Goal: Task Accomplishment & Management: Manage account settings

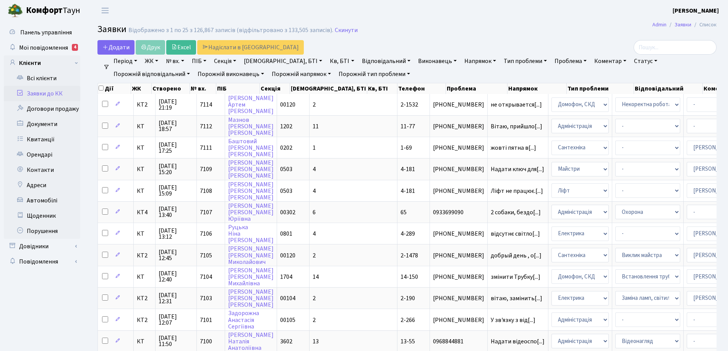
select select "25"
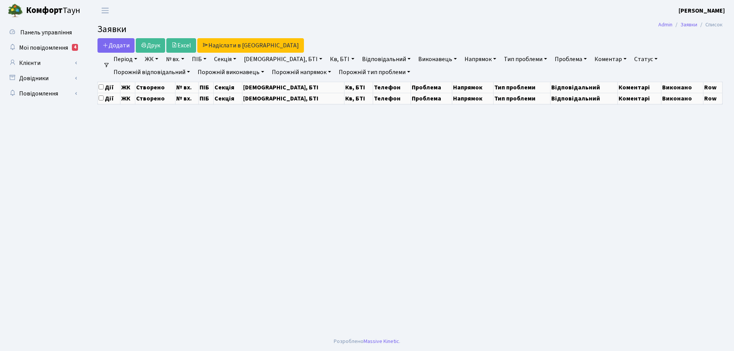
select select "25"
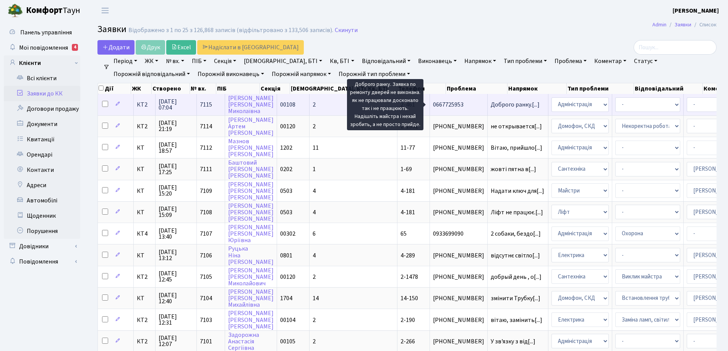
click at [491, 105] on span "Доброго ранку.[...]" at bounding box center [515, 104] width 49 height 8
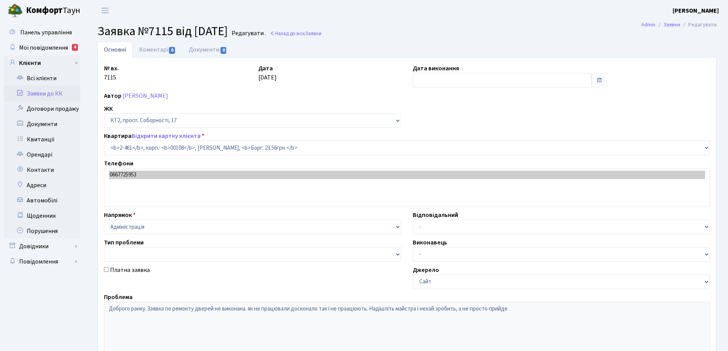
select select "15509"
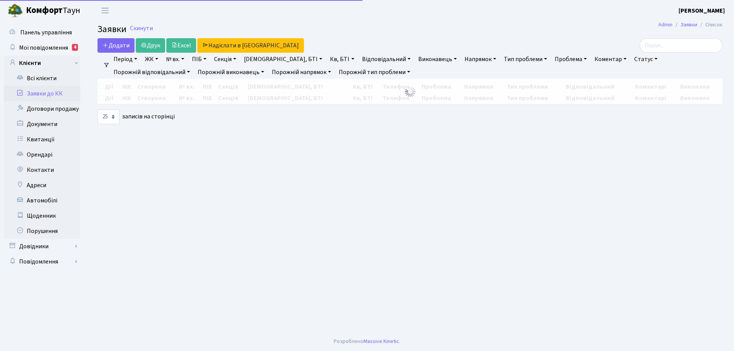
select select "25"
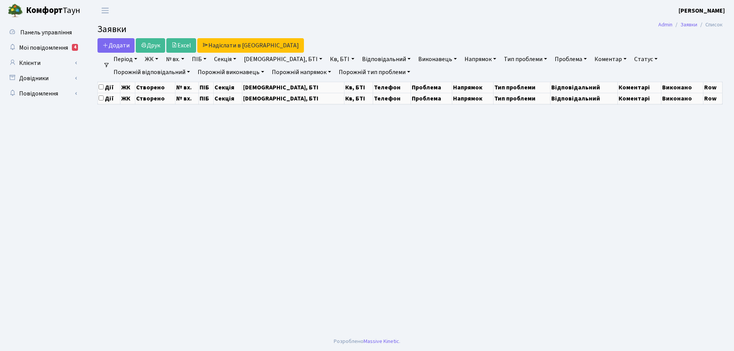
select select "25"
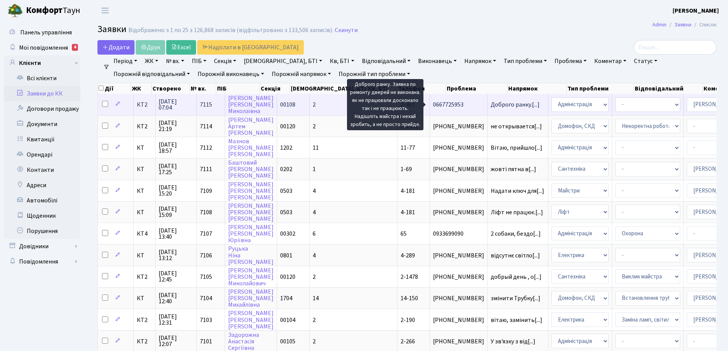
click at [491, 104] on span "Доброго ранку.[...]" at bounding box center [515, 104] width 49 height 8
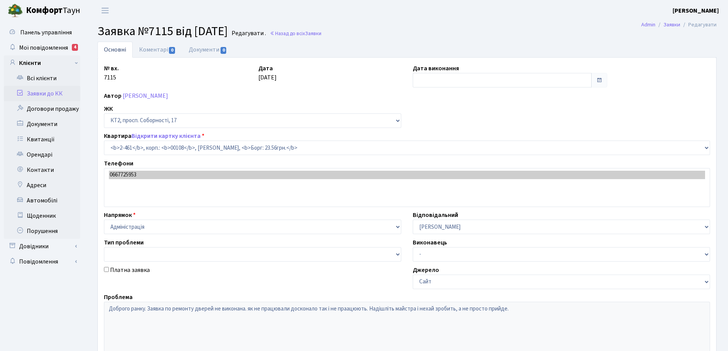
select select "15509"
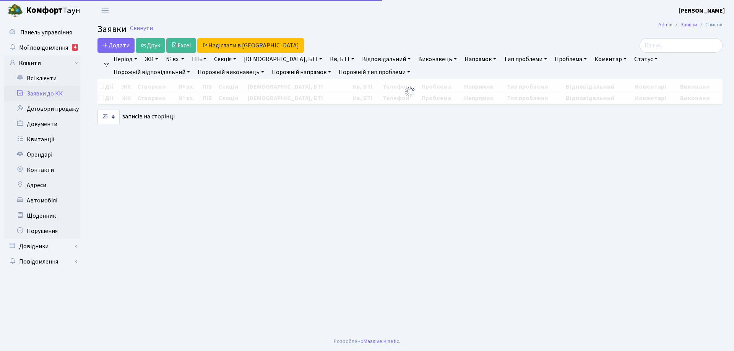
select select "25"
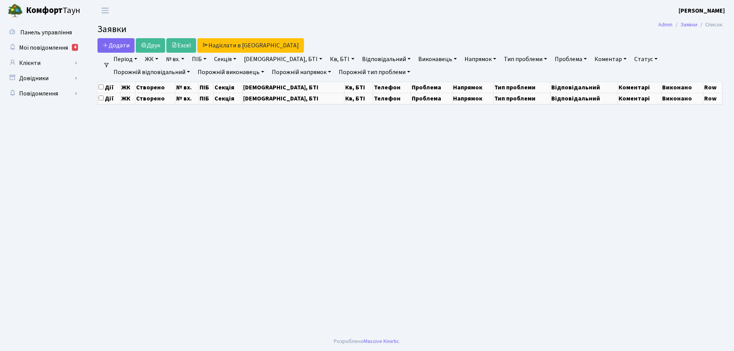
select select "25"
